Goal: Information Seeking & Learning: Learn about a topic

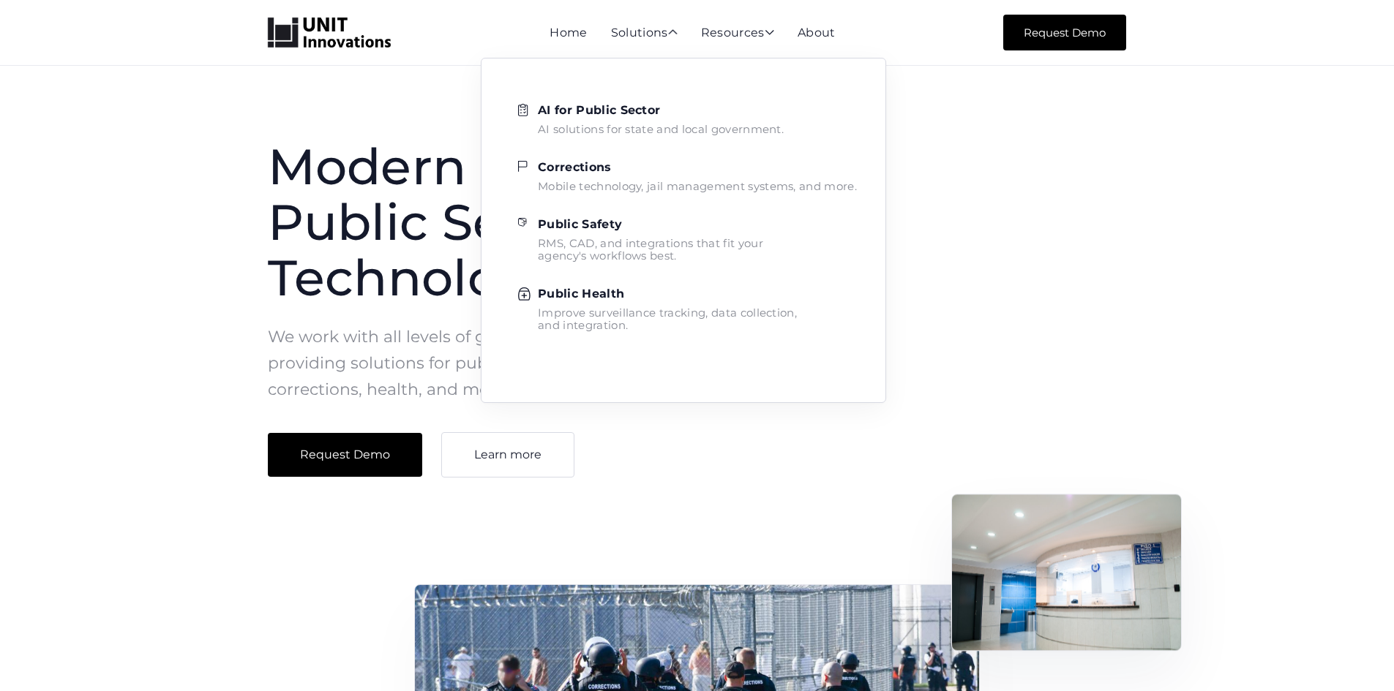
click at [662, 189] on div "Mobile technology, jail management systems, and more." at bounding box center [697, 186] width 319 height 12
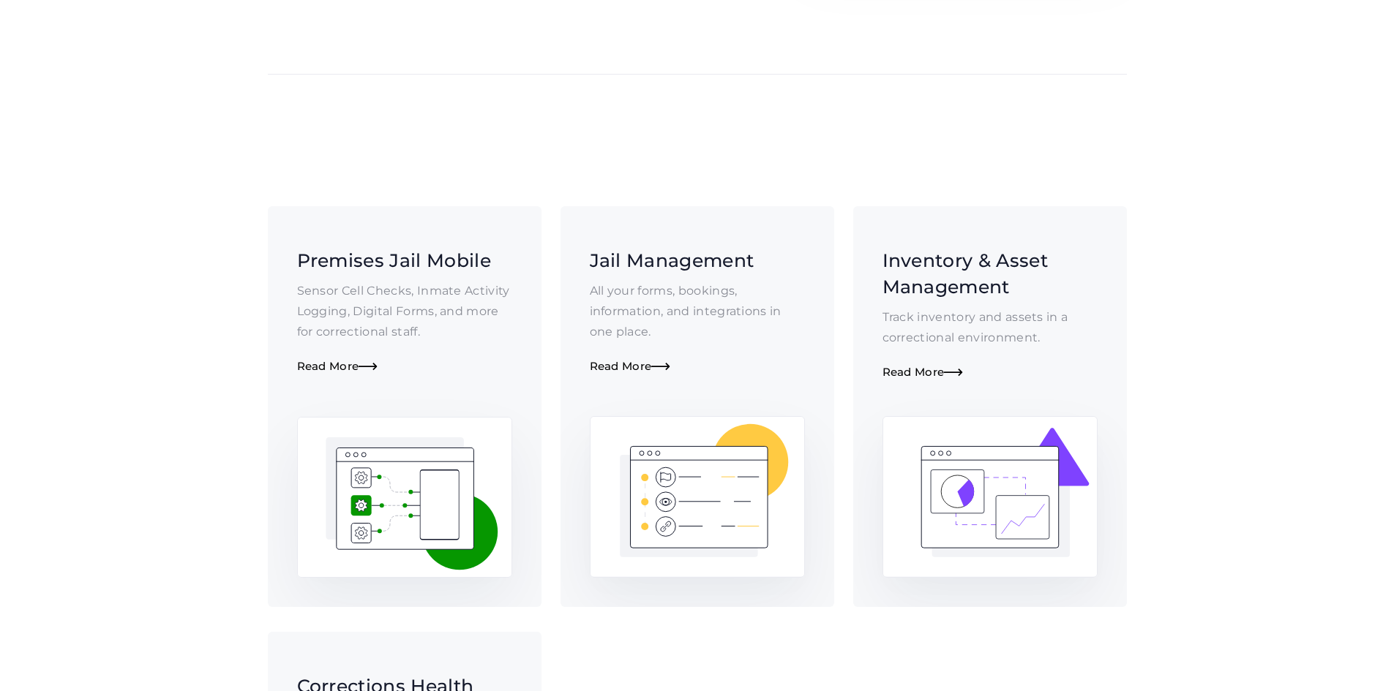
scroll to position [439, 0]
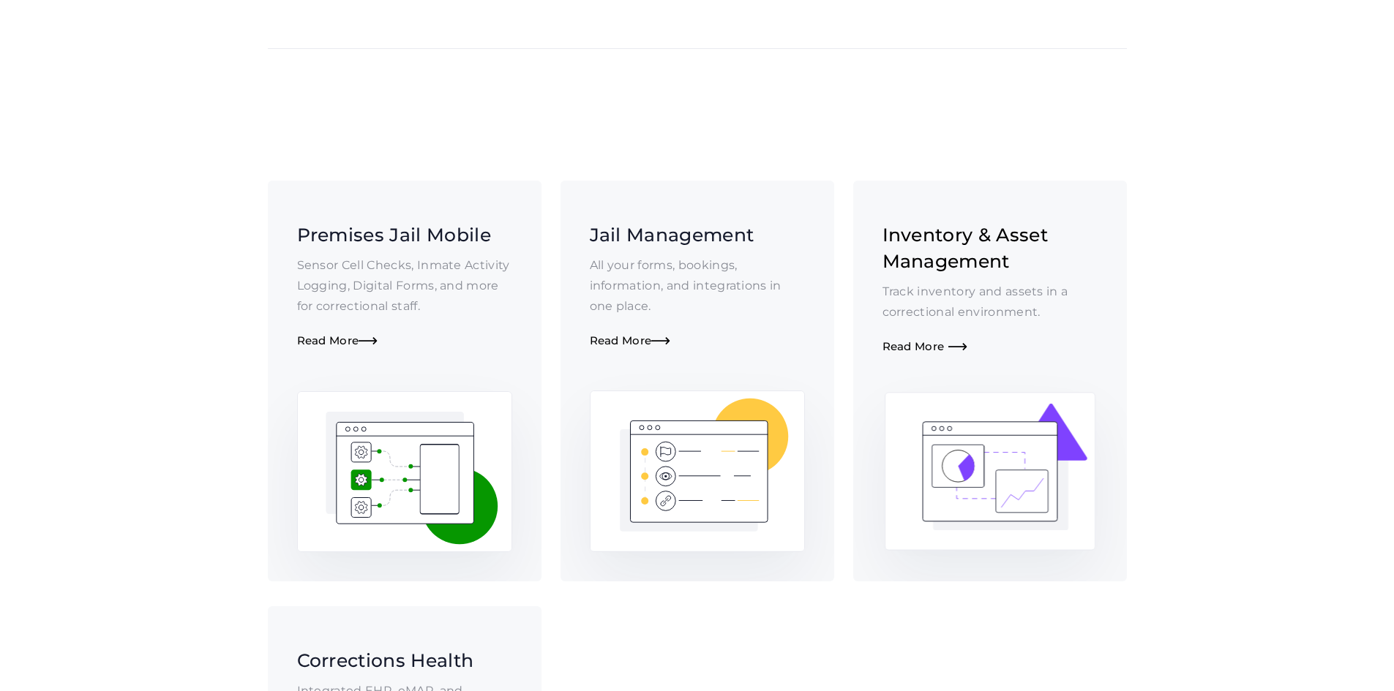
click at [963, 308] on div "Inventory & Asset Management Track inventory and assets in a correctional envir…" at bounding box center [989, 288] width 215 height 132
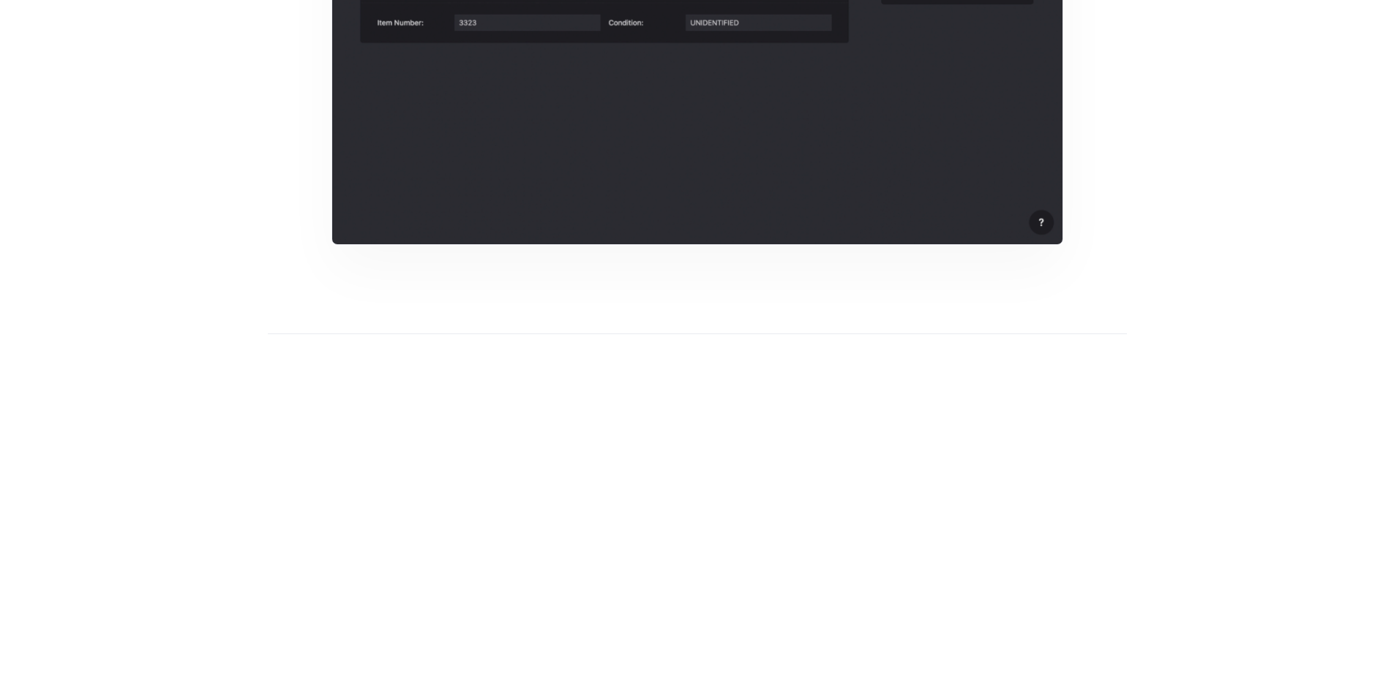
scroll to position [1024, 0]
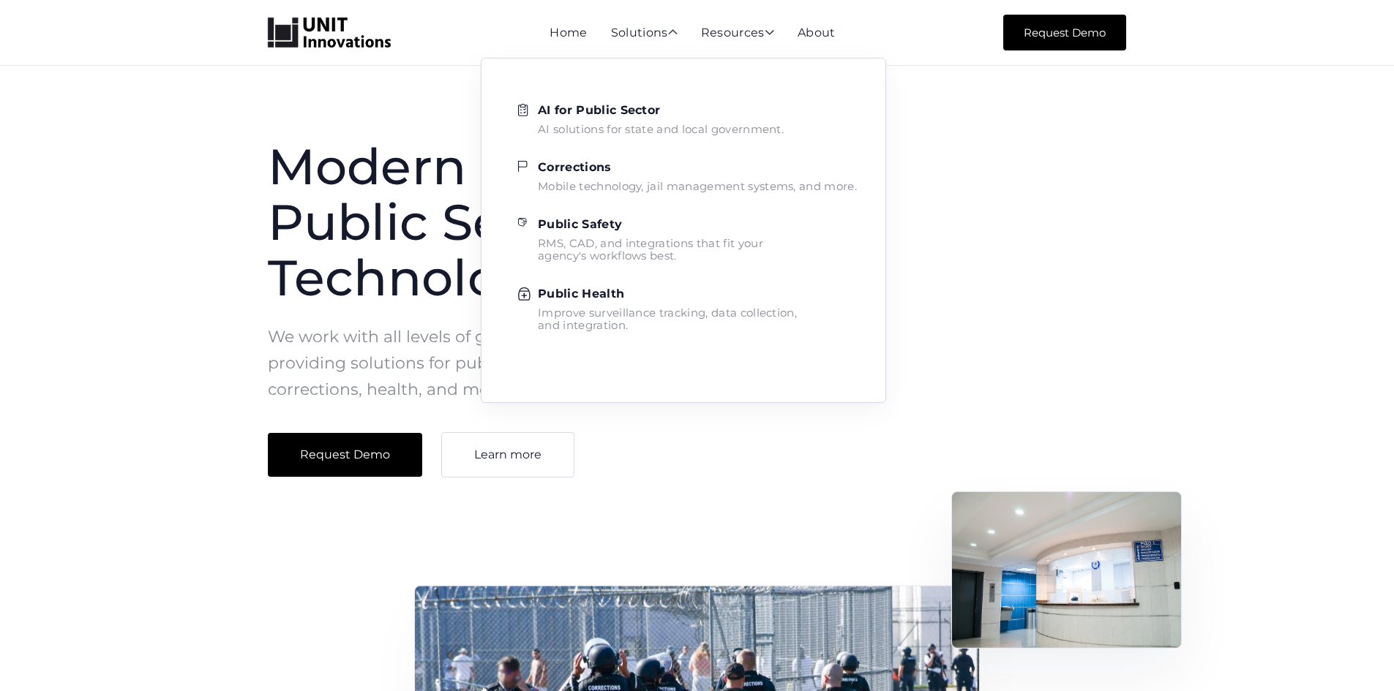
click at [592, 161] on strong "Corrections" at bounding box center [575, 167] width 74 height 14
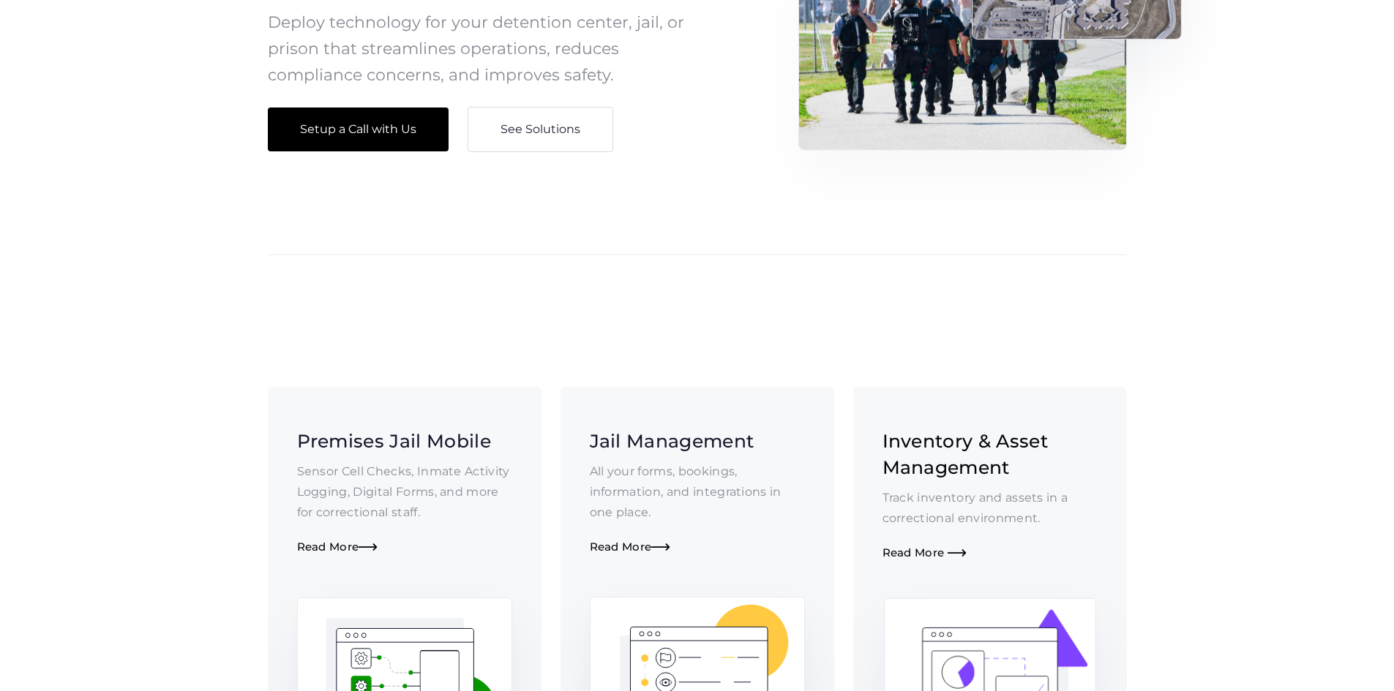
scroll to position [293, 0]
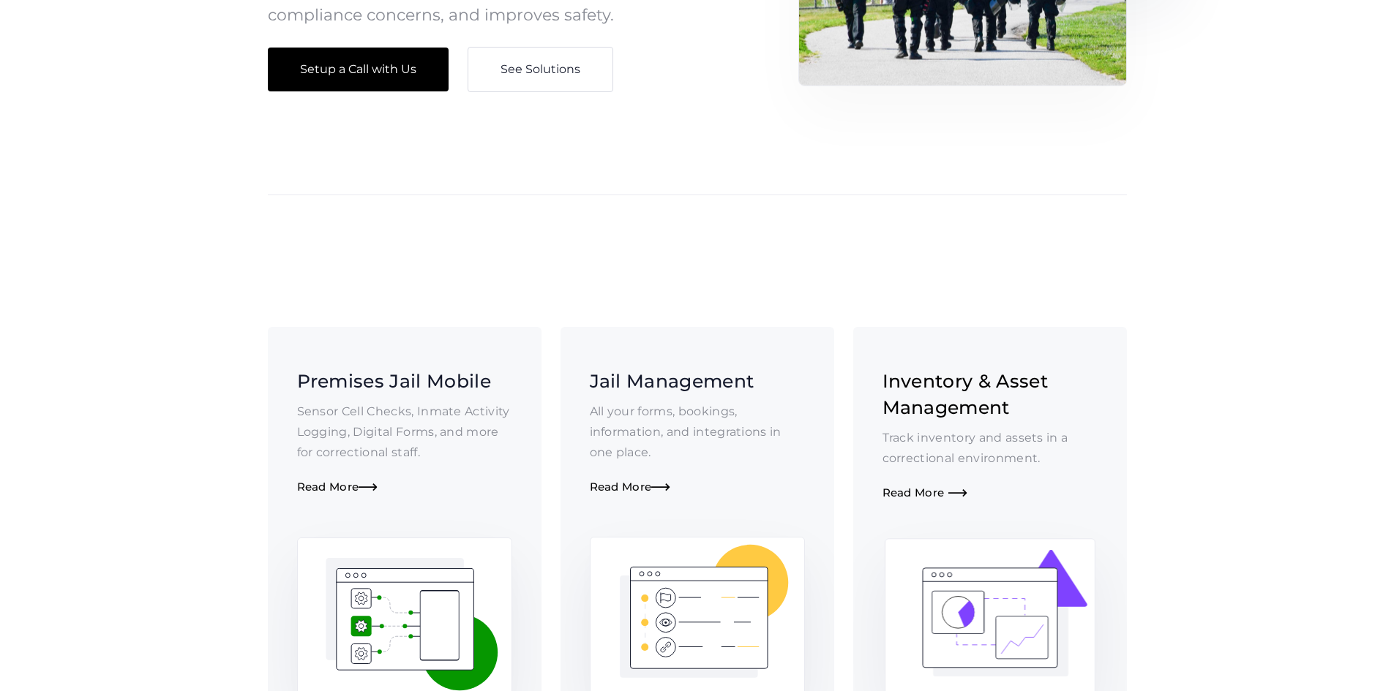
click at [963, 442] on p "Track inventory and assets in a correctional environment." at bounding box center [989, 448] width 215 height 41
